Goal: Task Accomplishment & Management: Manage account settings

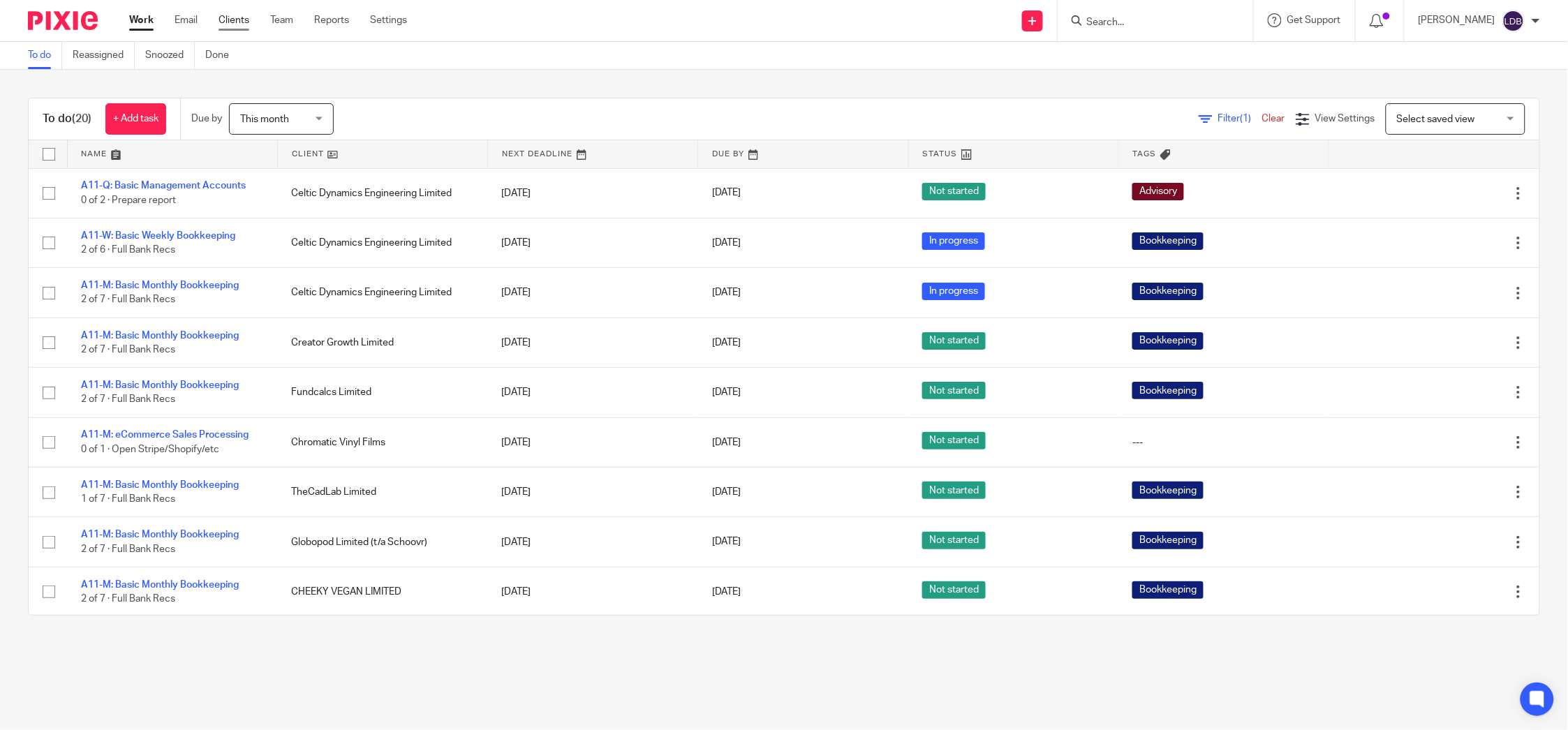
click at [234, 20] on link "Clients" at bounding box center [233, 20] width 30 height 14
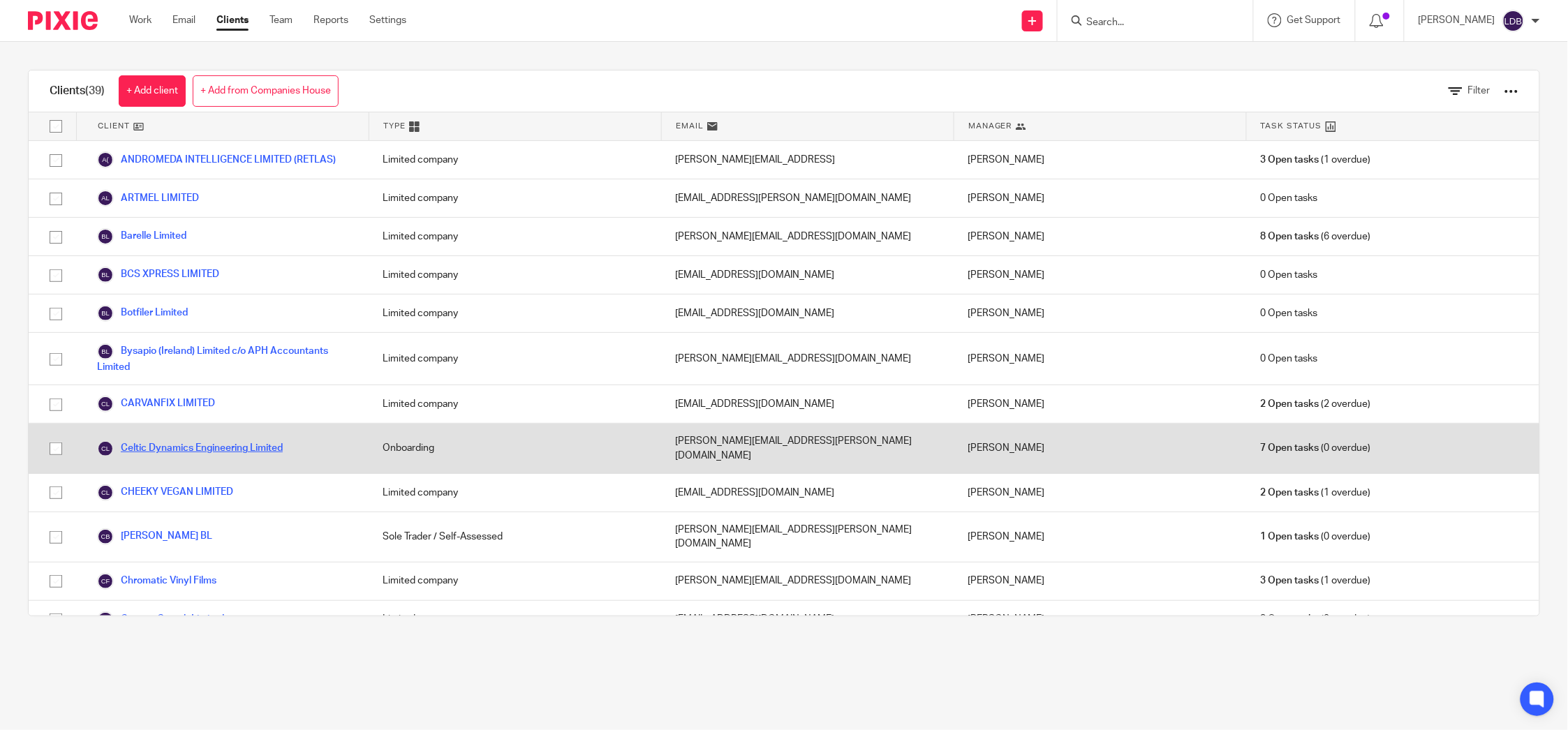
click at [137, 441] on link "Celtic Dynamics Engineering Limited" at bounding box center [190, 448] width 186 height 17
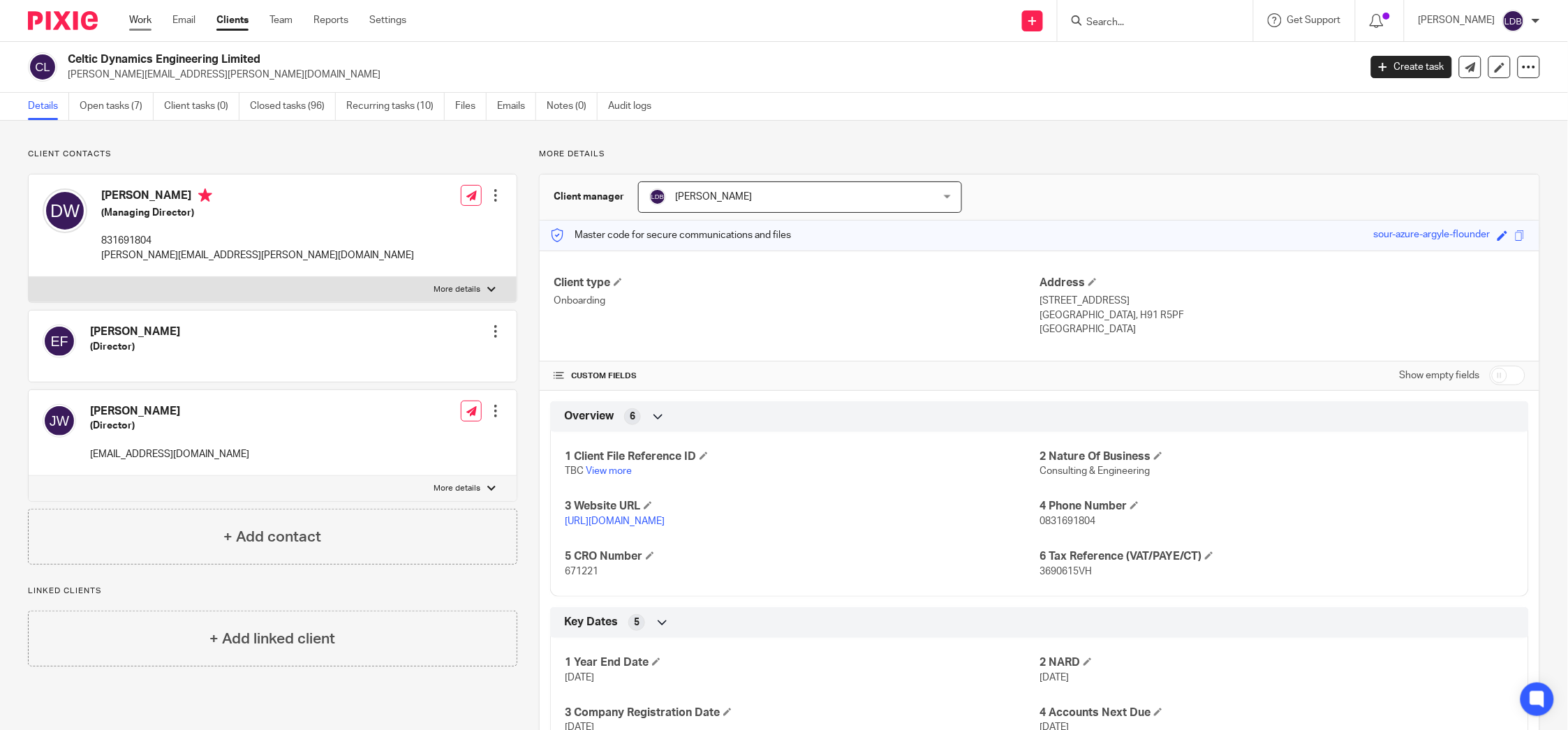
click at [132, 17] on link "Work" at bounding box center [140, 20] width 23 height 14
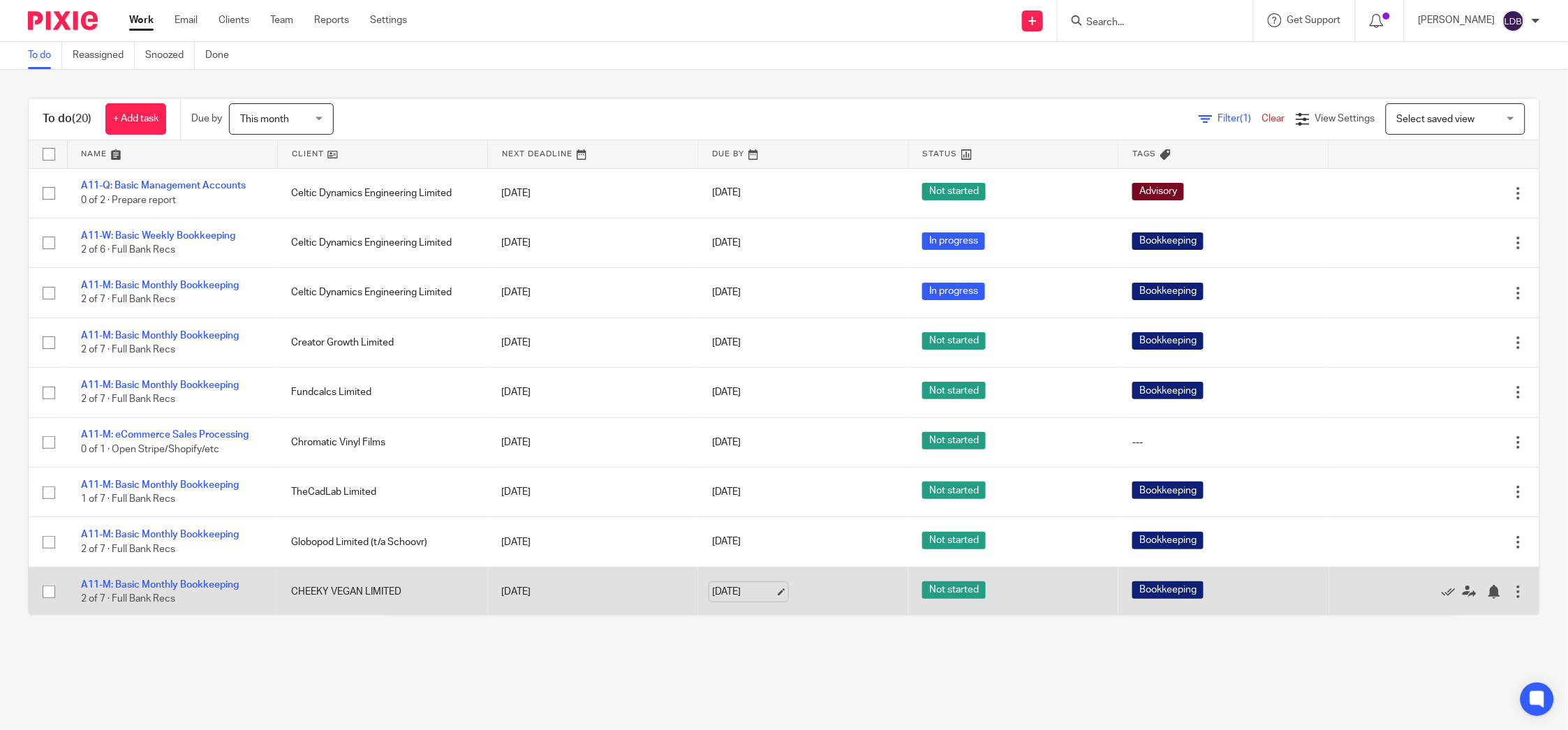
click at [713, 589] on link "[DATE]" at bounding box center [744, 592] width 63 height 14
click at [713, 589] on link "[DATE]" at bounding box center [737, 592] width 63 height 14
click at [523, 595] on td "[DATE]" at bounding box center [587, 592] width 208 height 49
click at [509, 592] on td "[DATE]" at bounding box center [593, 592] width 211 height 49
click at [724, 591] on link "[DATE]" at bounding box center [744, 592] width 63 height 14
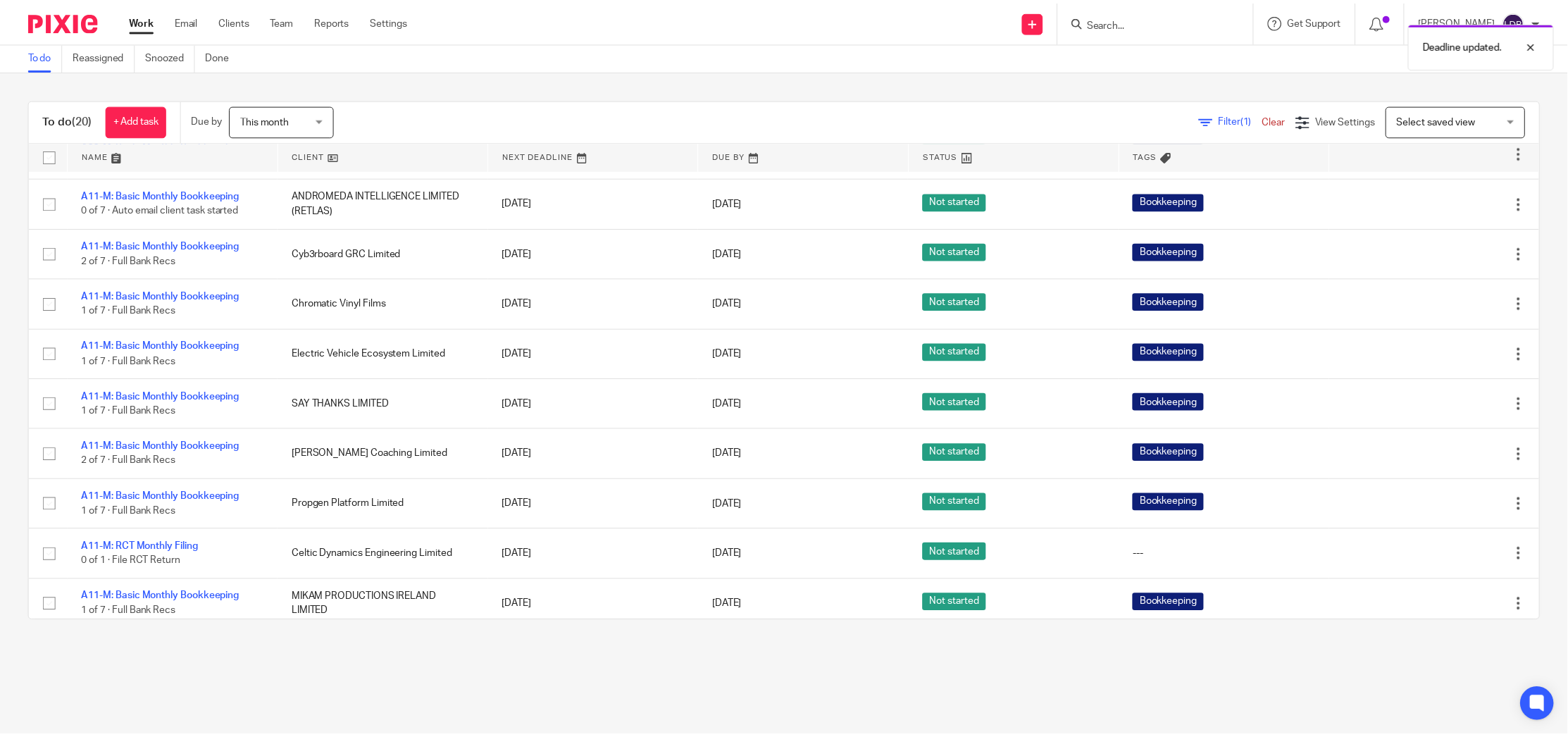
scroll to position [556, 0]
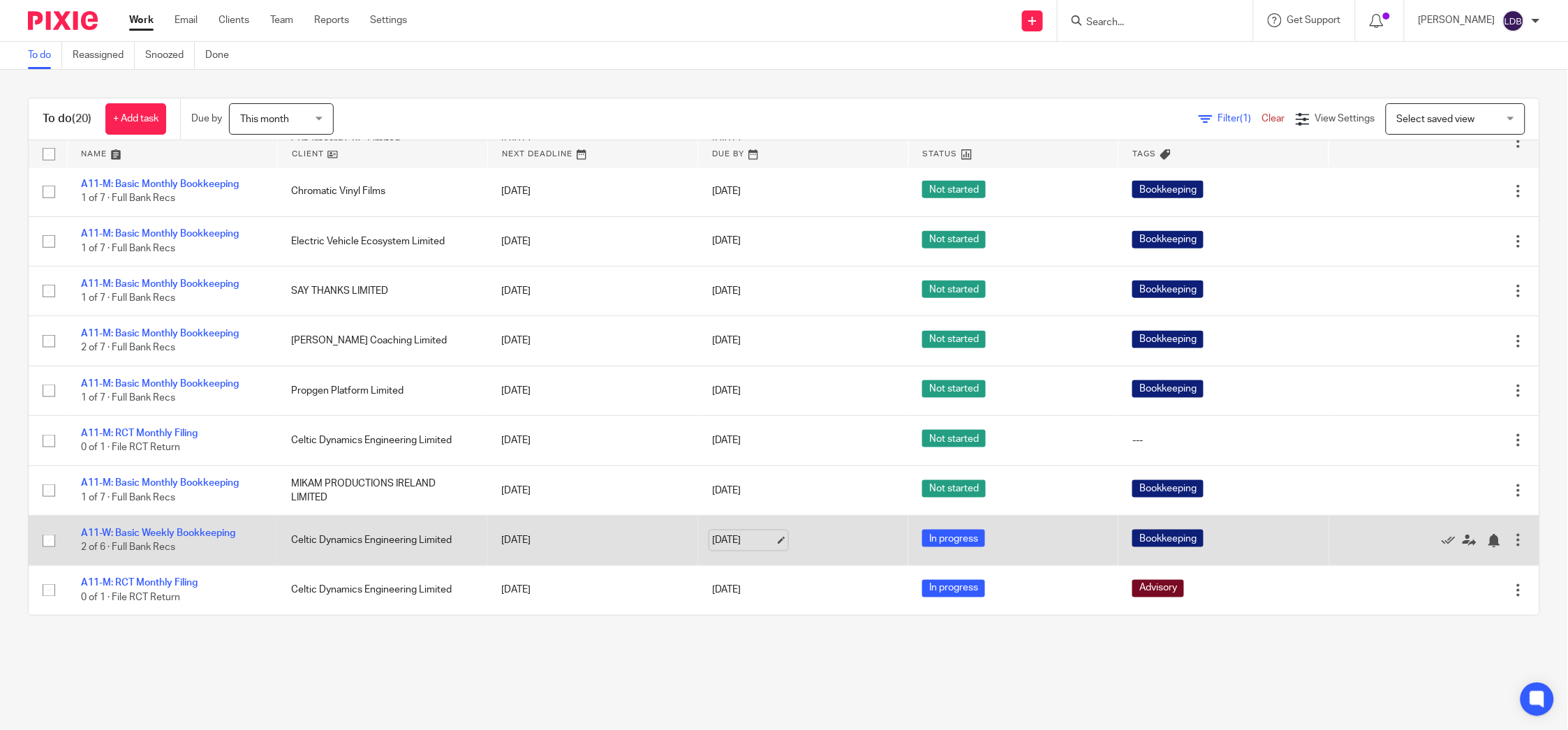
click at [719, 542] on link "[DATE]" at bounding box center [744, 539] width 63 height 14
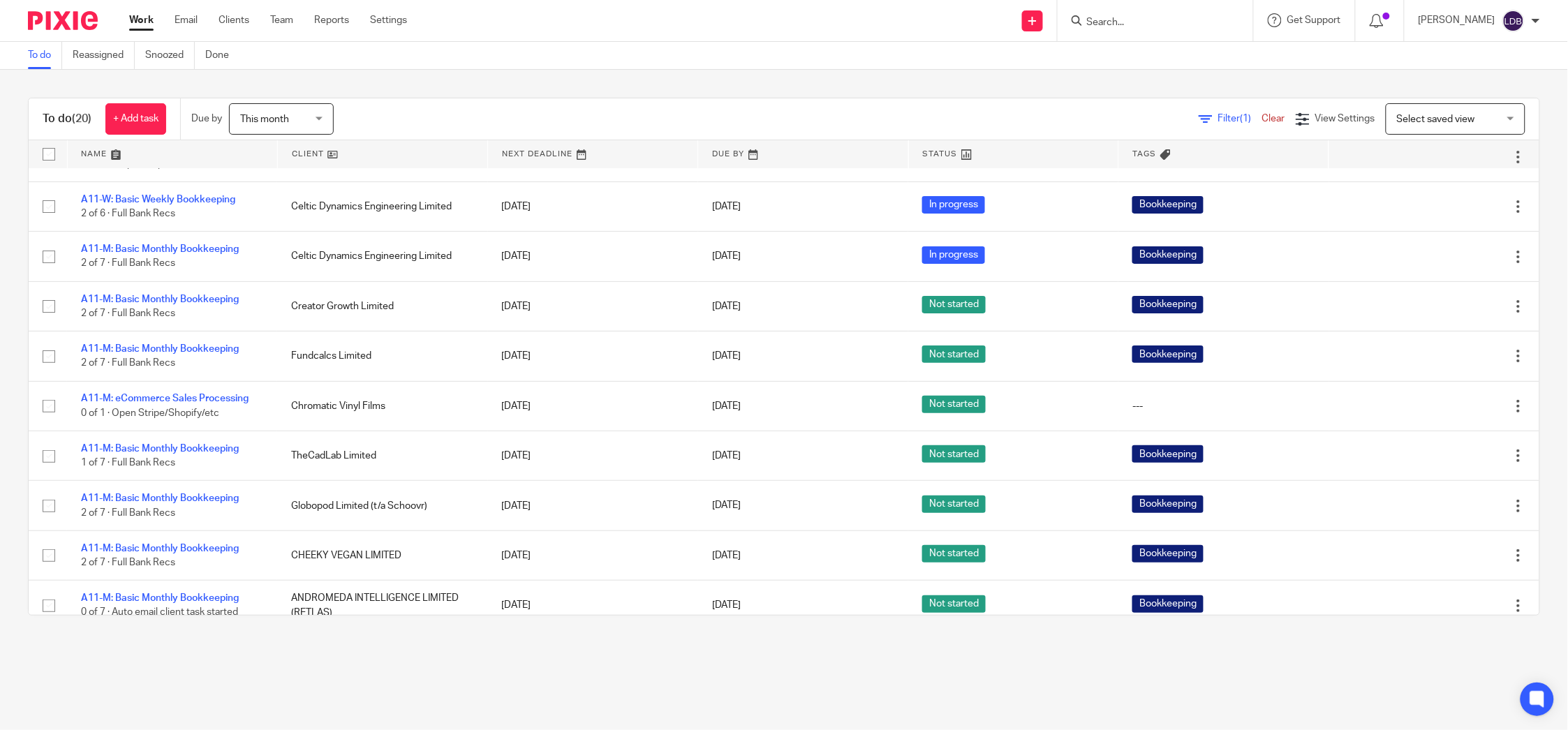
scroll to position [0, 0]
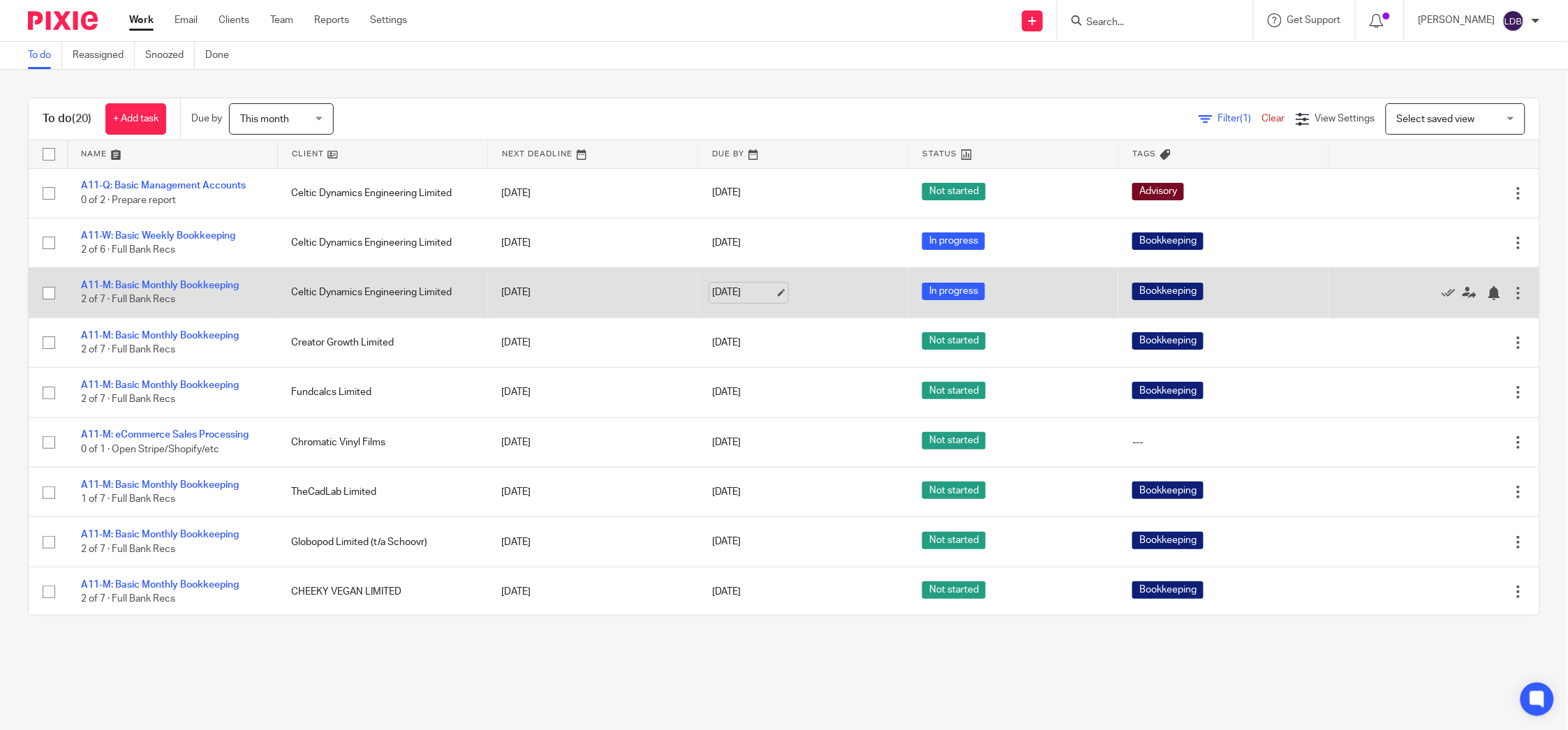
click at [726, 289] on link "[DATE]" at bounding box center [744, 292] width 63 height 14
click at [720, 292] on link "19 Aug 2025" at bounding box center [744, 292] width 63 height 14
click at [712, 287] on link "19 Aug 2025" at bounding box center [744, 292] width 63 height 14
click at [738, 286] on link "19 Aug 2025" at bounding box center [744, 292] width 63 height 14
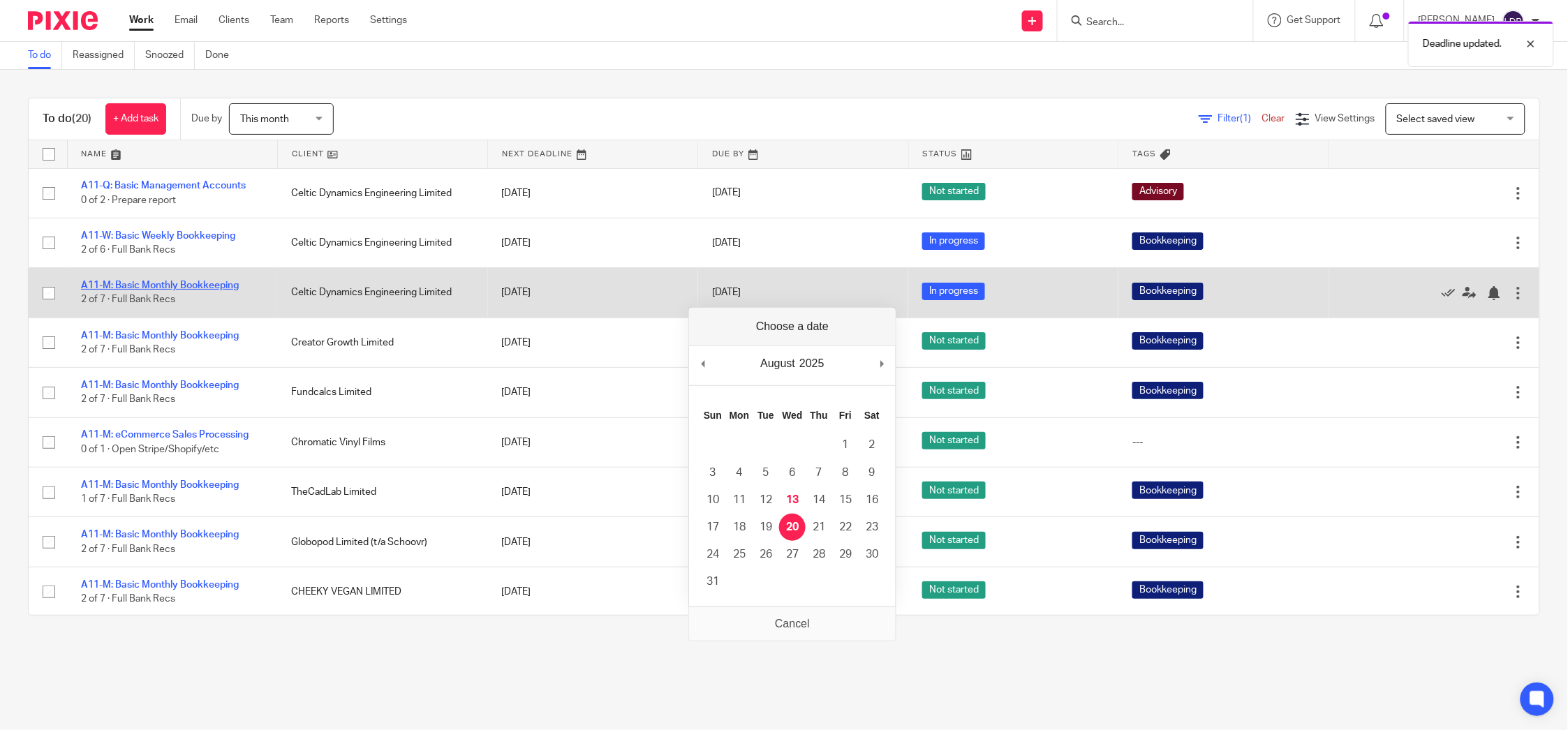
click at [220, 284] on link "A11-M: Basic Monthly Bookkeeping" at bounding box center [159, 285] width 157 height 9
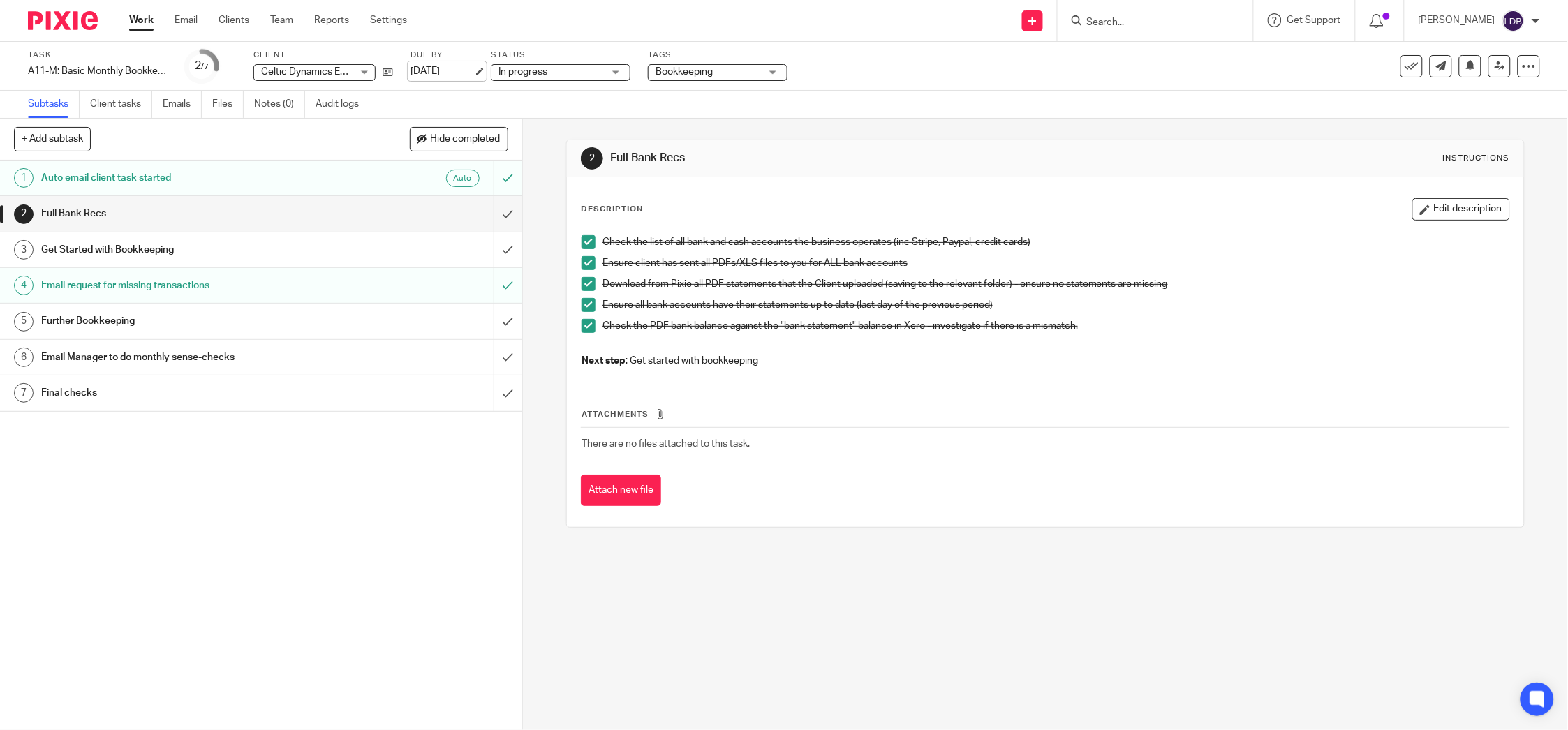
click at [431, 70] on link "[DATE]" at bounding box center [442, 71] width 63 height 14
click at [147, 18] on link "Work" at bounding box center [141, 20] width 25 height 14
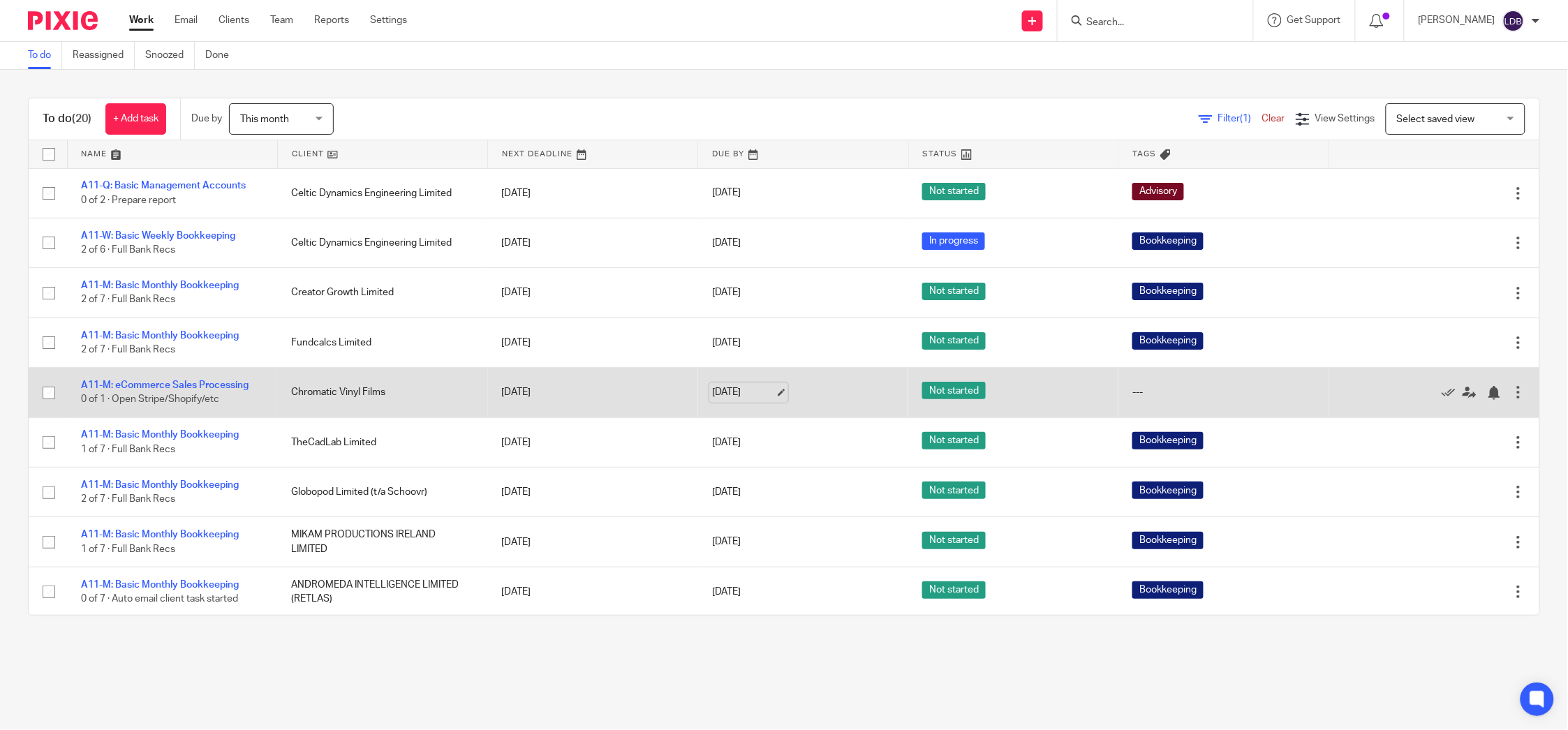
click at [712, 388] on link "[DATE]" at bounding box center [744, 392] width 63 height 14
click at [520, 387] on td "[DATE]" at bounding box center [587, 392] width 208 height 49
click at [714, 392] on link "[DATE]" at bounding box center [744, 392] width 63 height 14
click at [248, 384] on link "A11-M: eCommerce Sales Processing" at bounding box center [164, 385] width 168 height 9
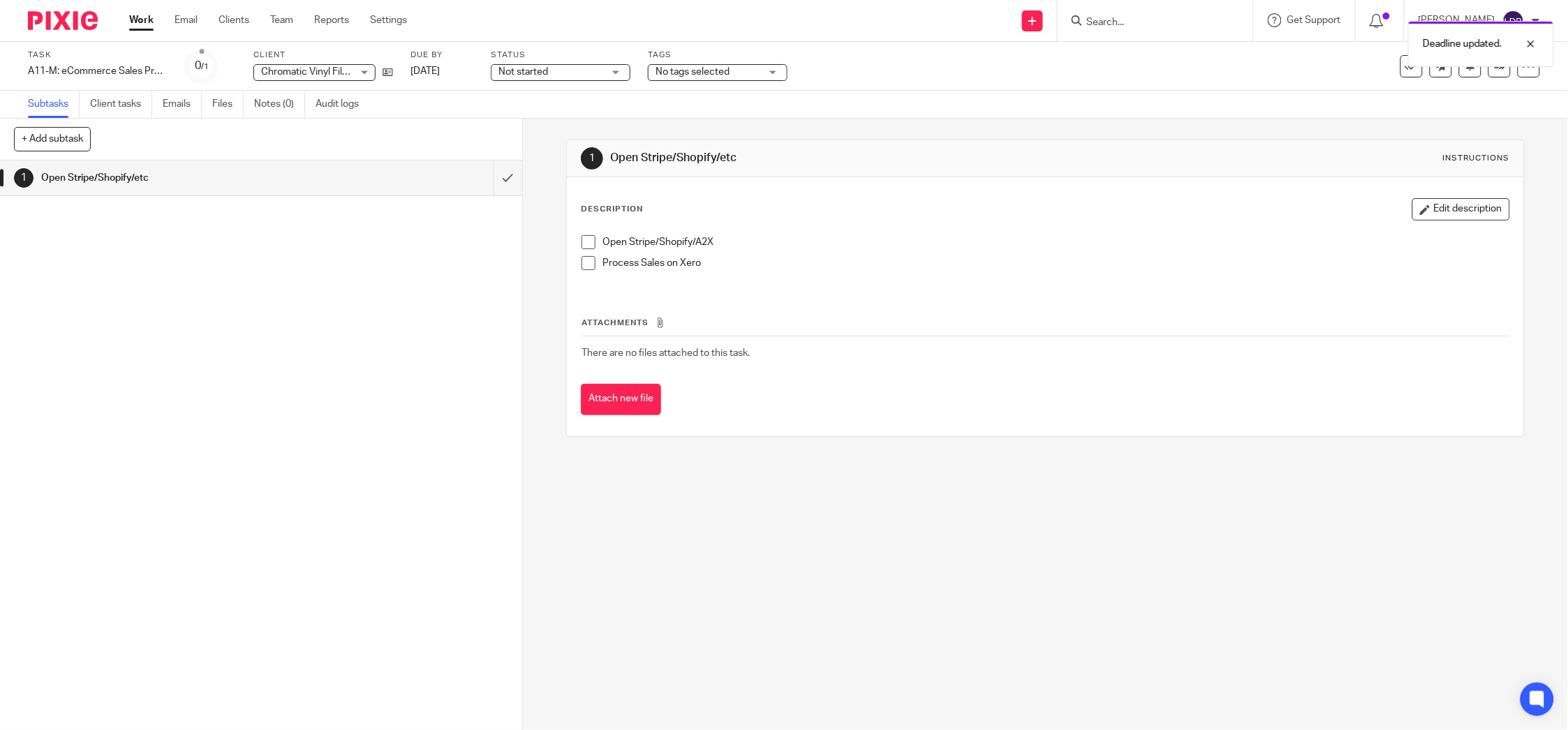
click at [132, 20] on link "Work" at bounding box center [141, 20] width 25 height 14
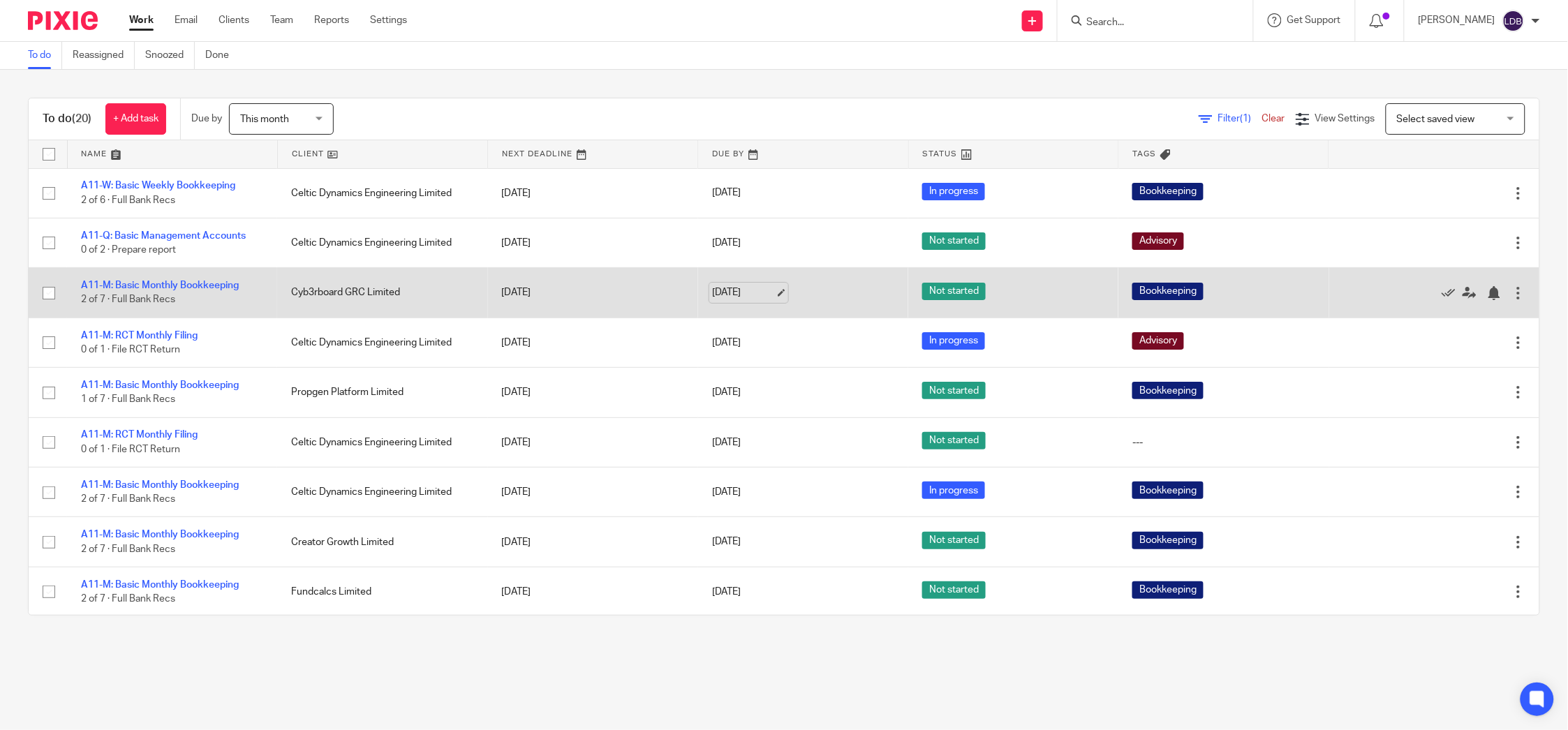
click at [766, 289] on link "[DATE]" at bounding box center [744, 292] width 63 height 14
click at [734, 292] on link "[DATE]" at bounding box center [744, 292] width 63 height 14
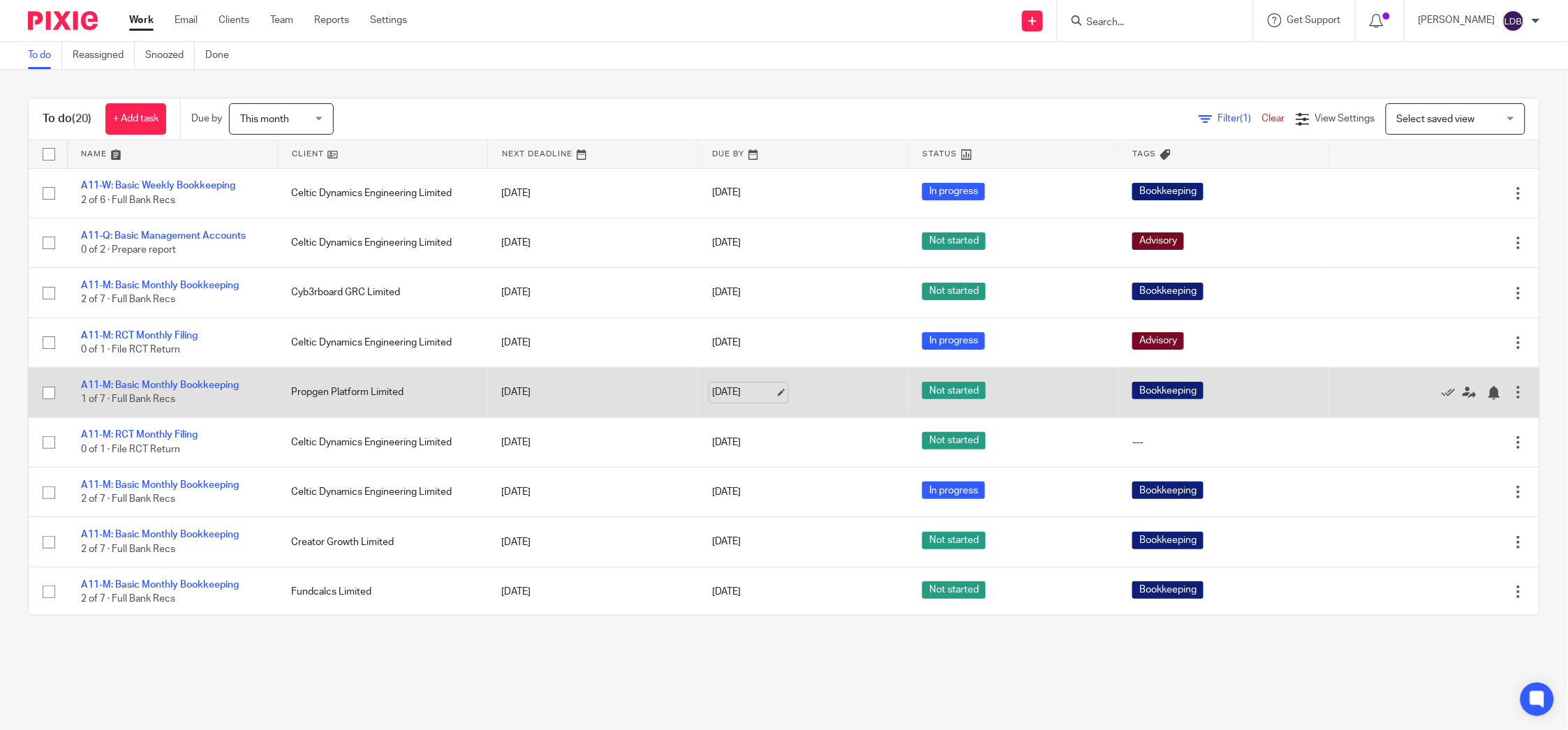
click at [755, 392] on link "[DATE]" at bounding box center [744, 392] width 63 height 14
click at [761, 397] on link "21 Aug 2025" at bounding box center [744, 392] width 63 height 14
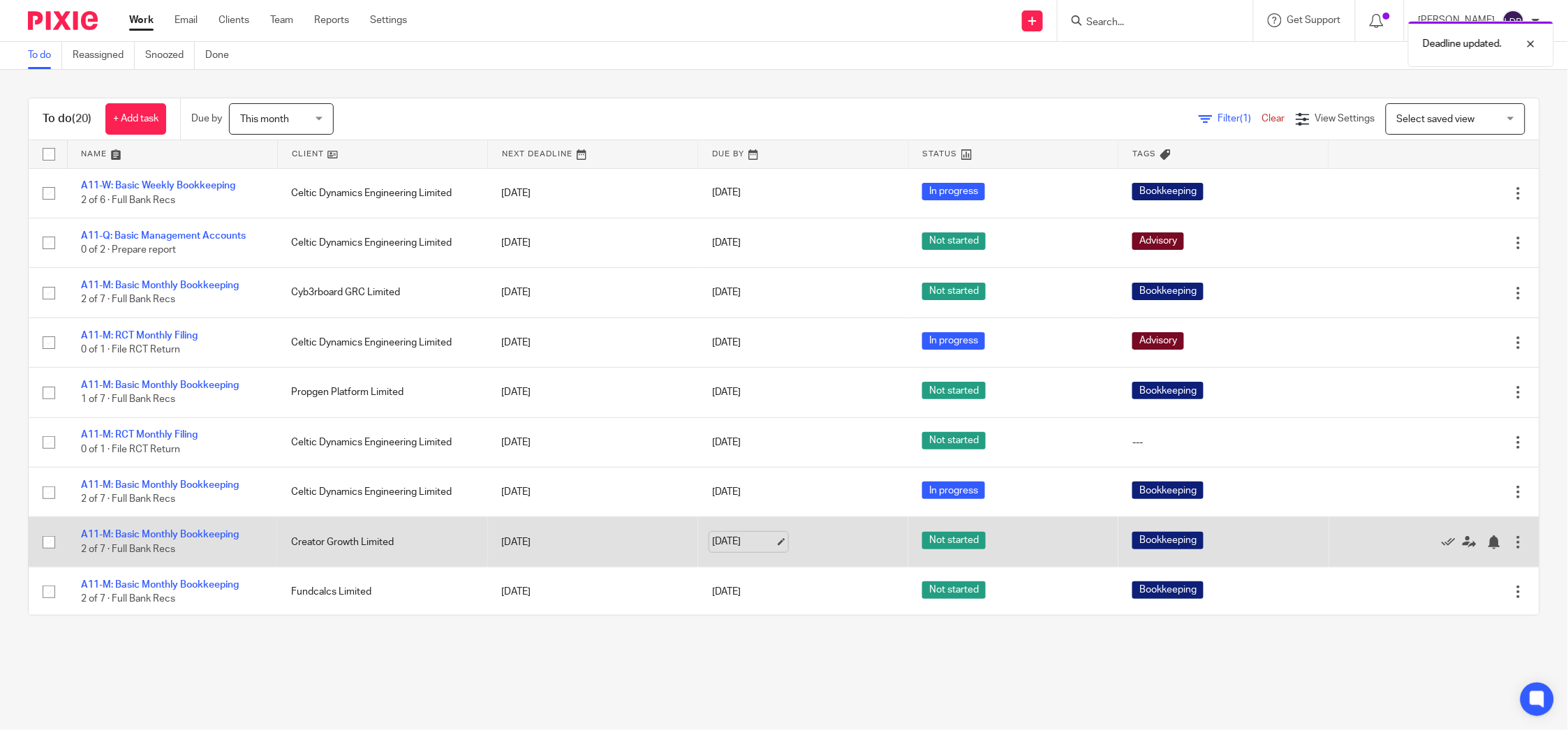
click at [763, 540] on link "20 Aug 2025" at bounding box center [744, 541] width 63 height 14
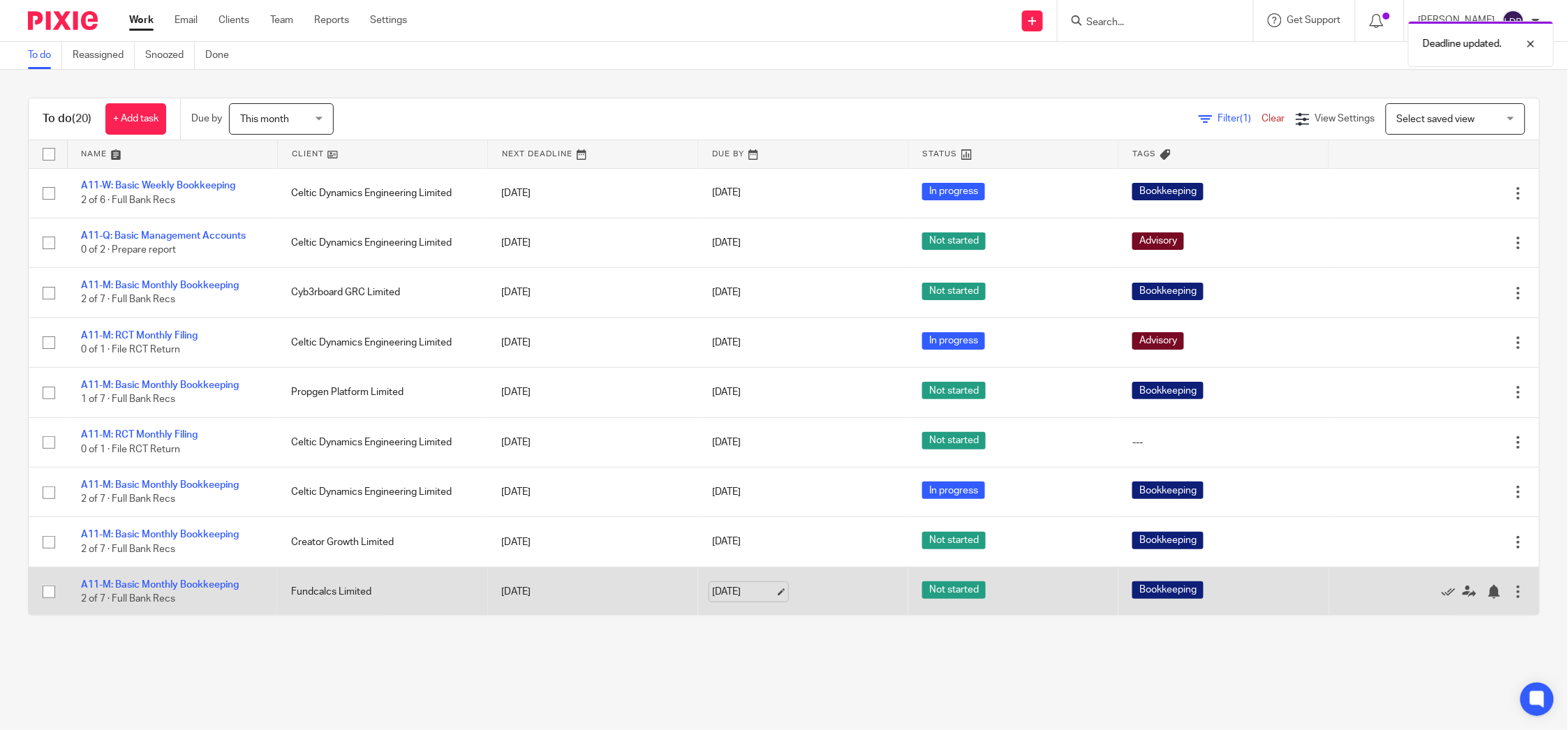
click at [762, 593] on link "20 Aug 2025" at bounding box center [744, 592] width 63 height 14
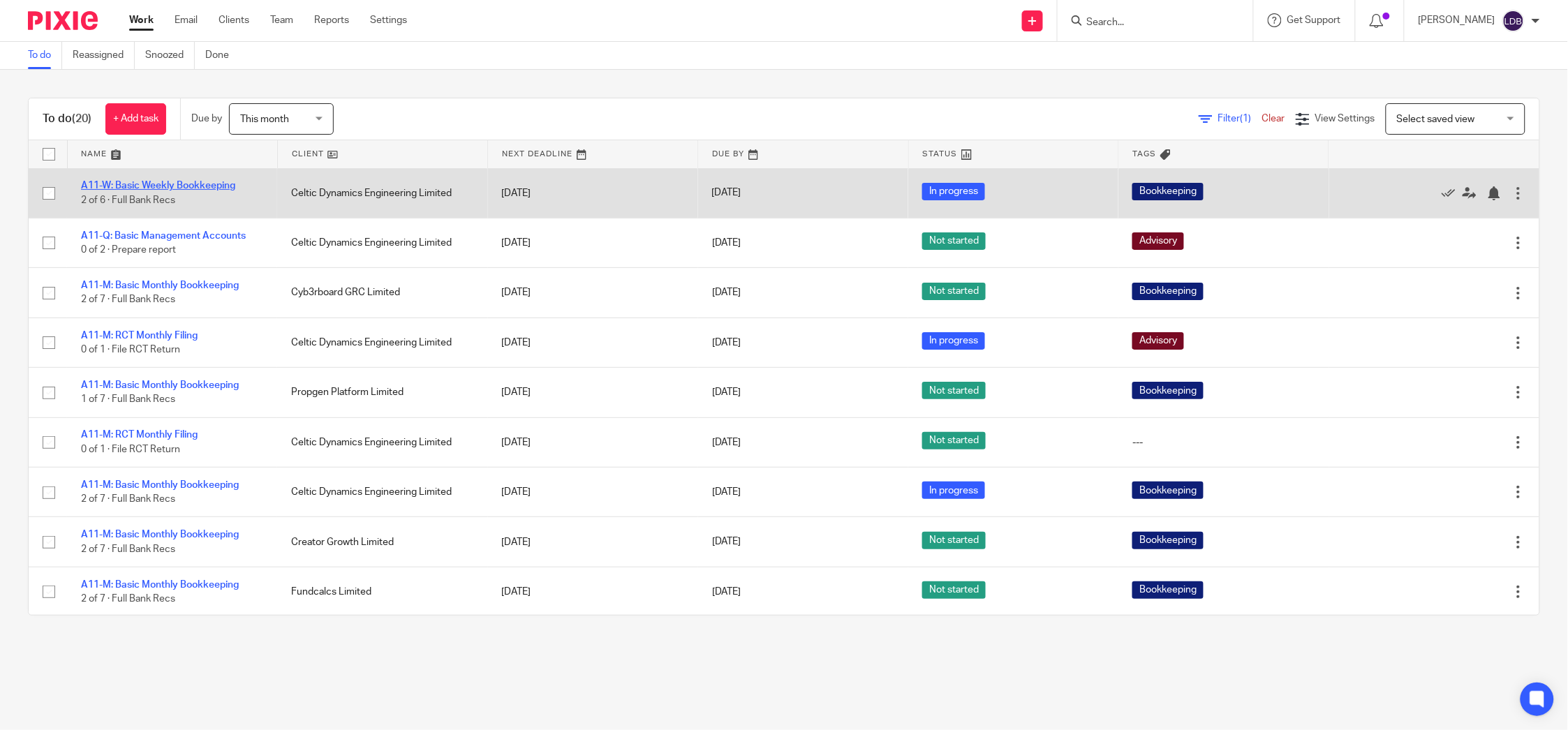
click at [165, 181] on link "A11-W: Basic Weekly Bookkeeping" at bounding box center [157, 186] width 155 height 9
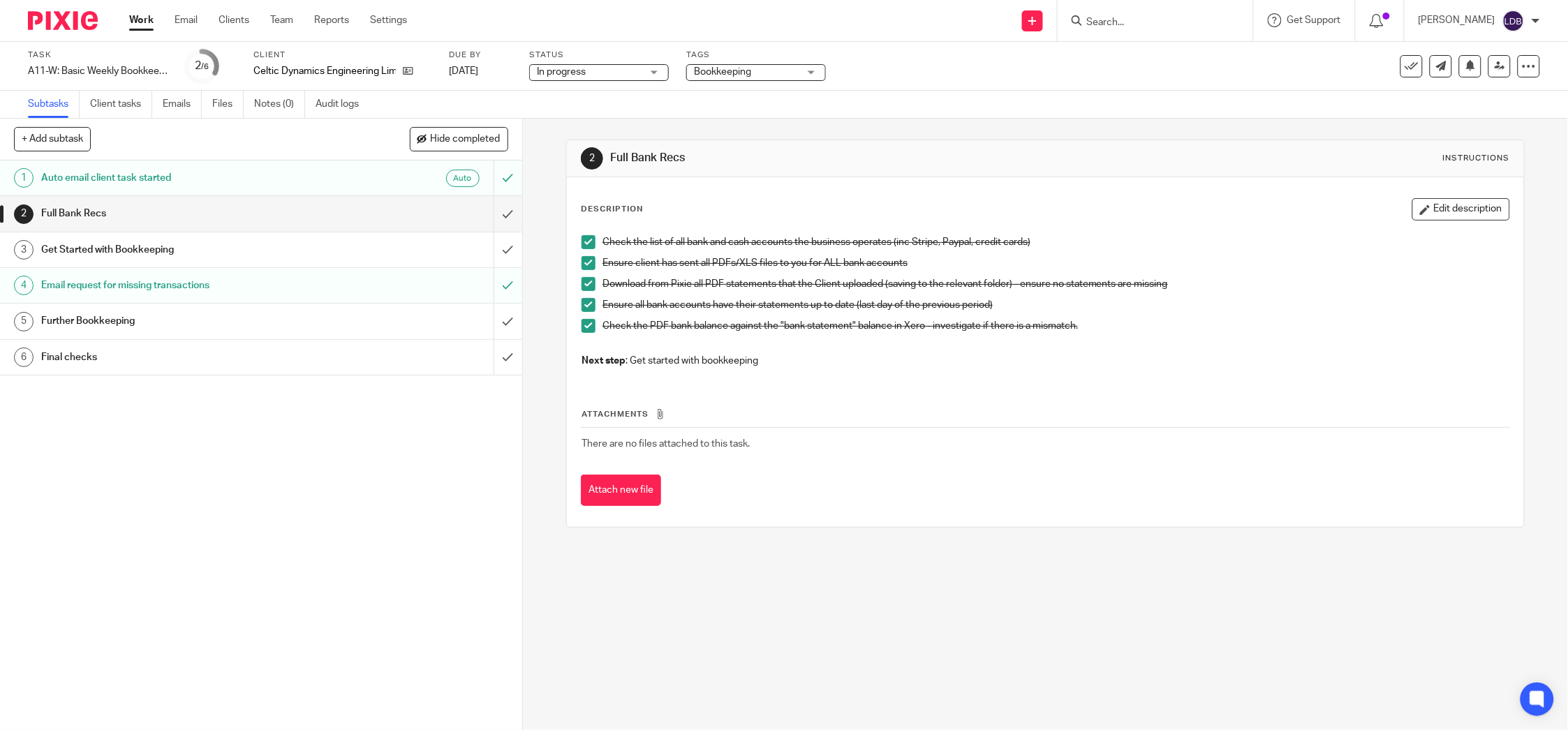
click at [439, 239] on div "Get Started with Bookkeeping" at bounding box center [260, 249] width 438 height 21
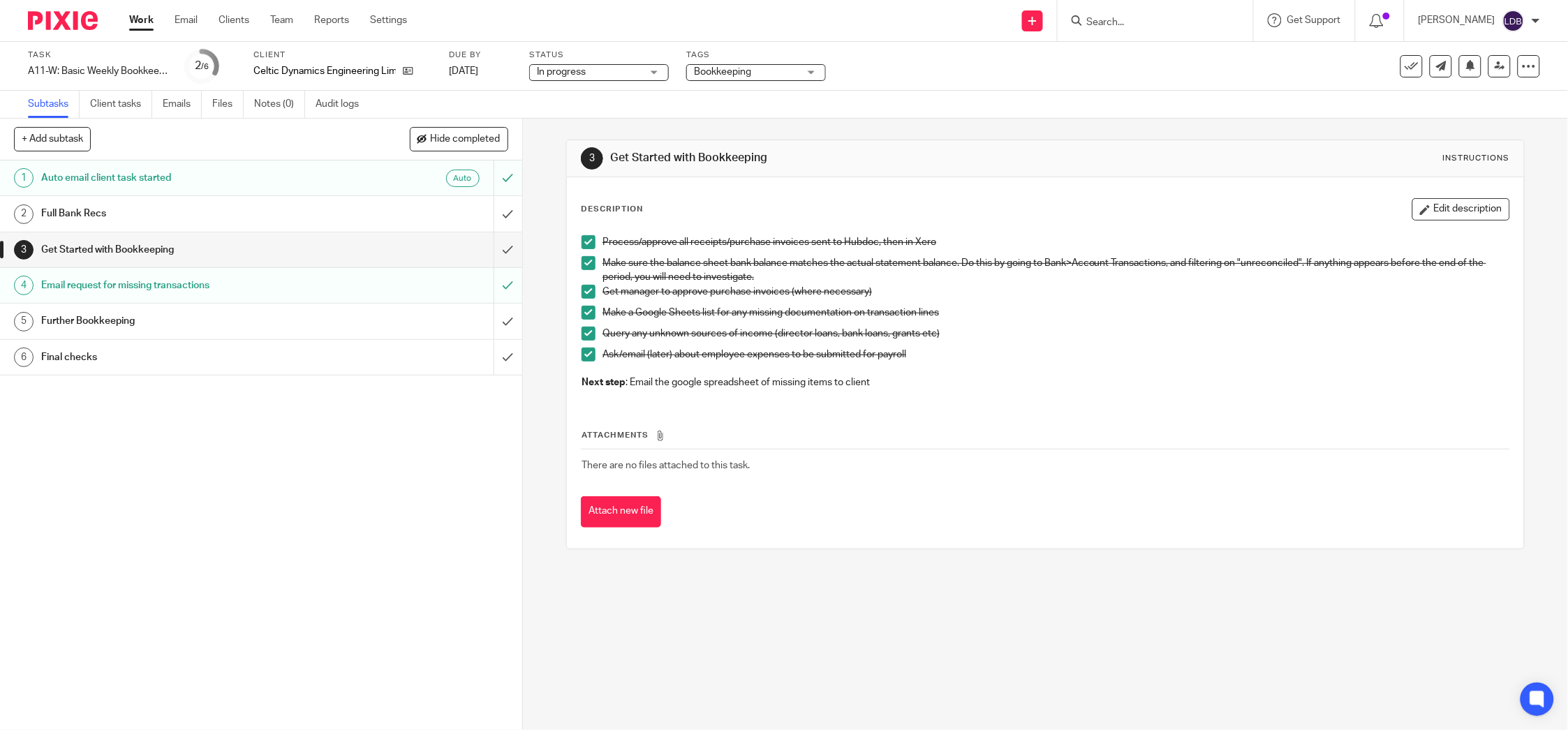
click at [359, 325] on div "Further Bookkeeping" at bounding box center [260, 321] width 438 height 21
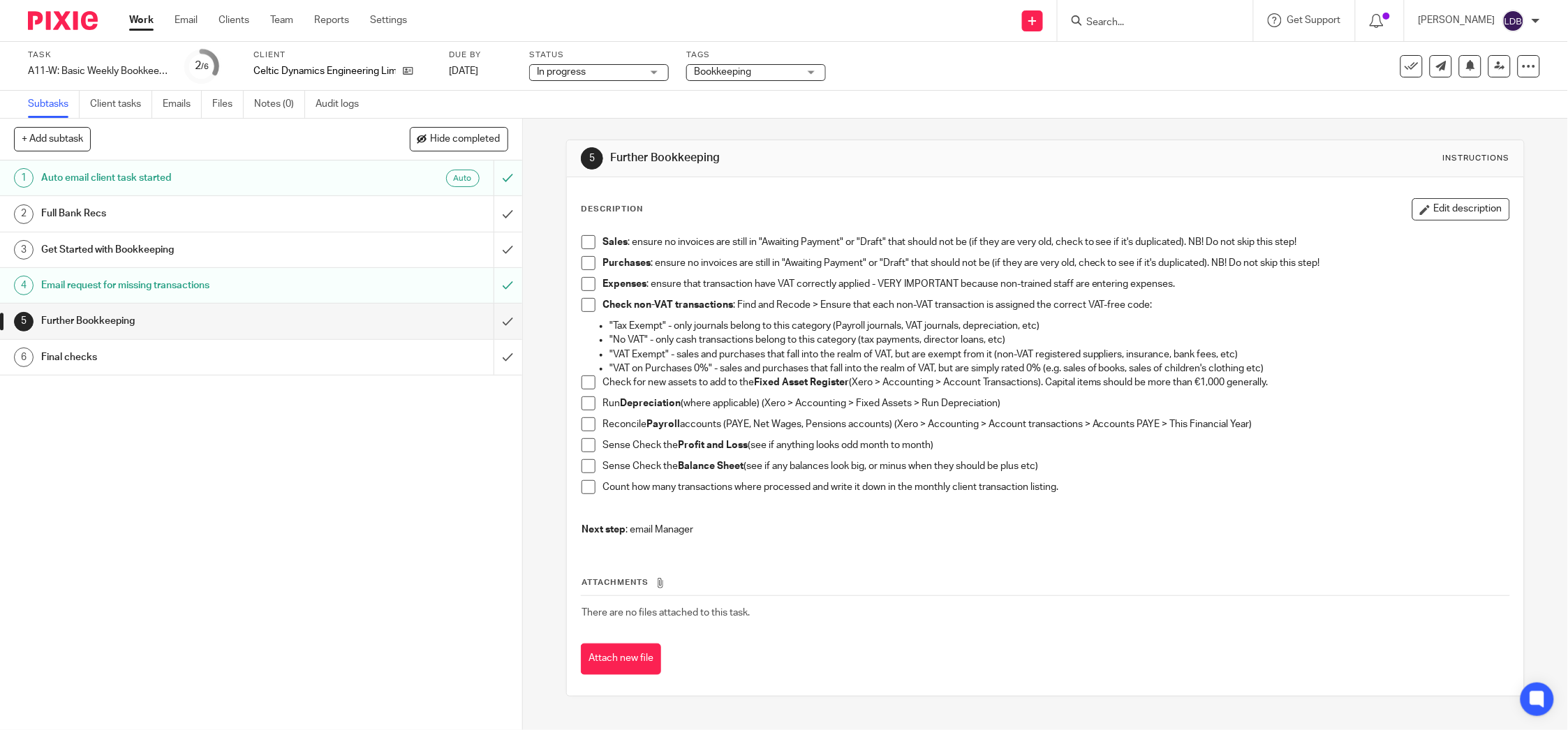
click at [586, 244] on span at bounding box center [588, 242] width 14 height 14
click at [581, 265] on span at bounding box center [588, 263] width 14 height 14
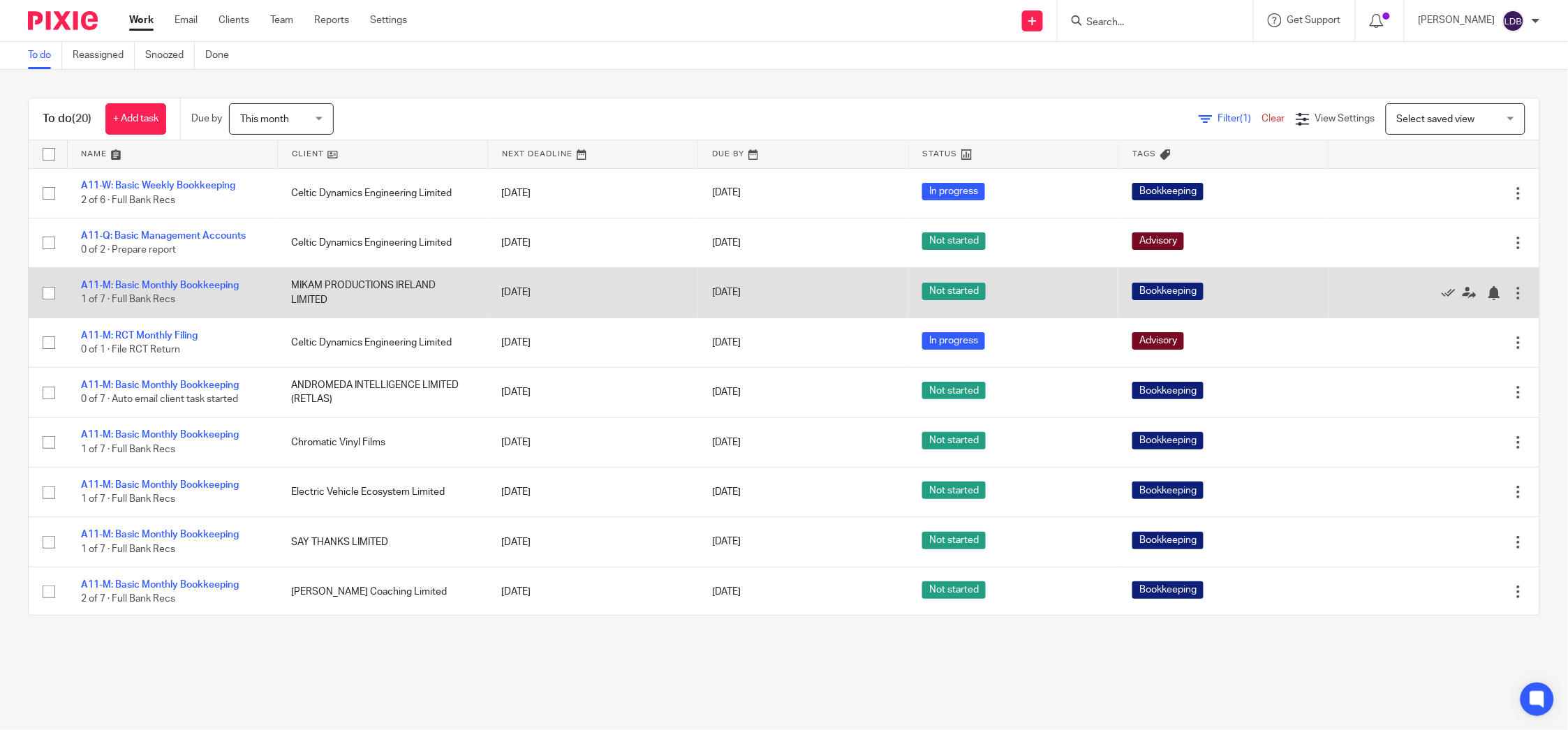
click at [787, 292] on div "[DATE]" at bounding box center [803, 292] width 182 height 14
click at [165, 281] on link "A11-M: Basic Monthly Bookkeeping" at bounding box center [159, 285] width 157 height 9
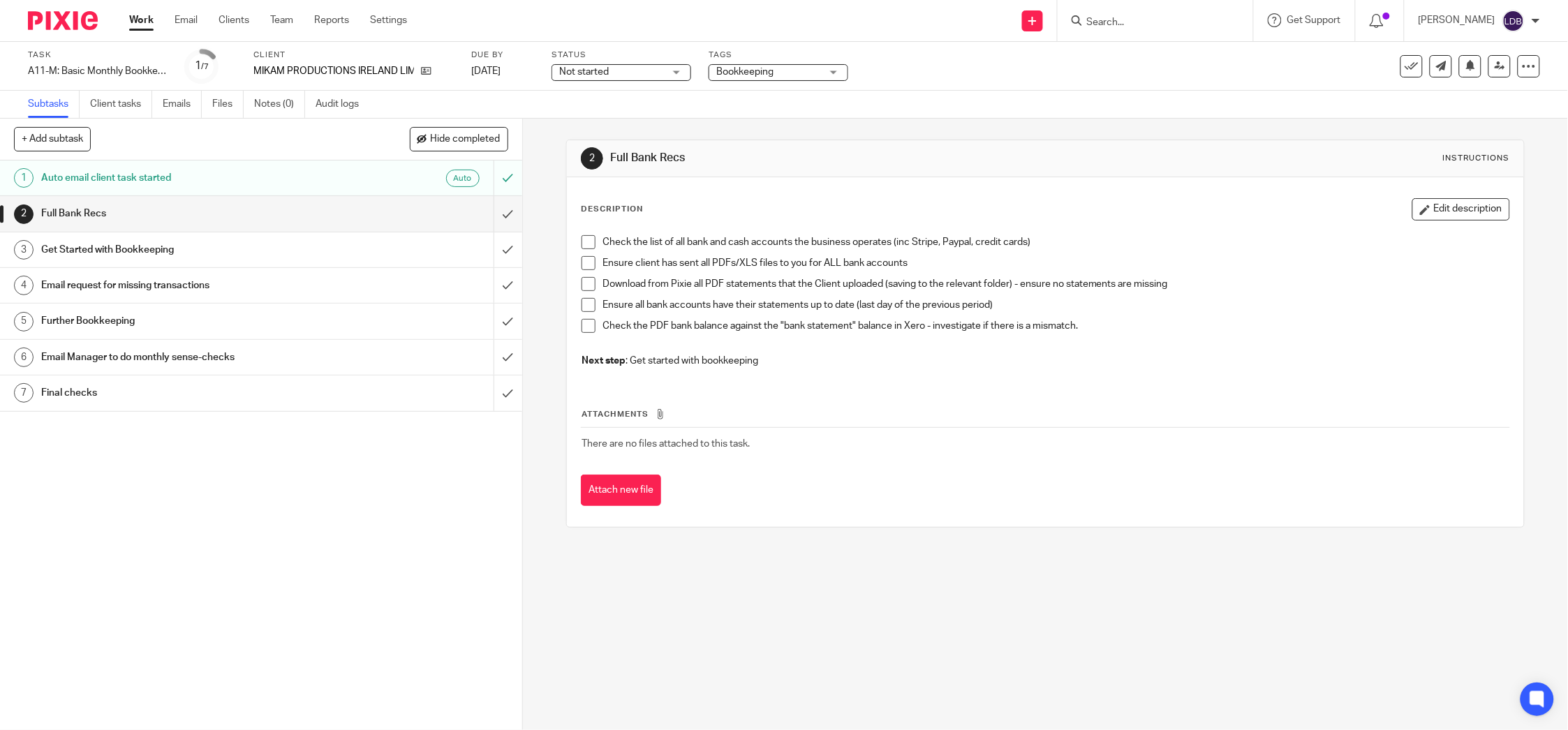
click at [132, 17] on link "Work" at bounding box center [141, 20] width 25 height 14
